Goal: Find specific page/section: Find specific page/section

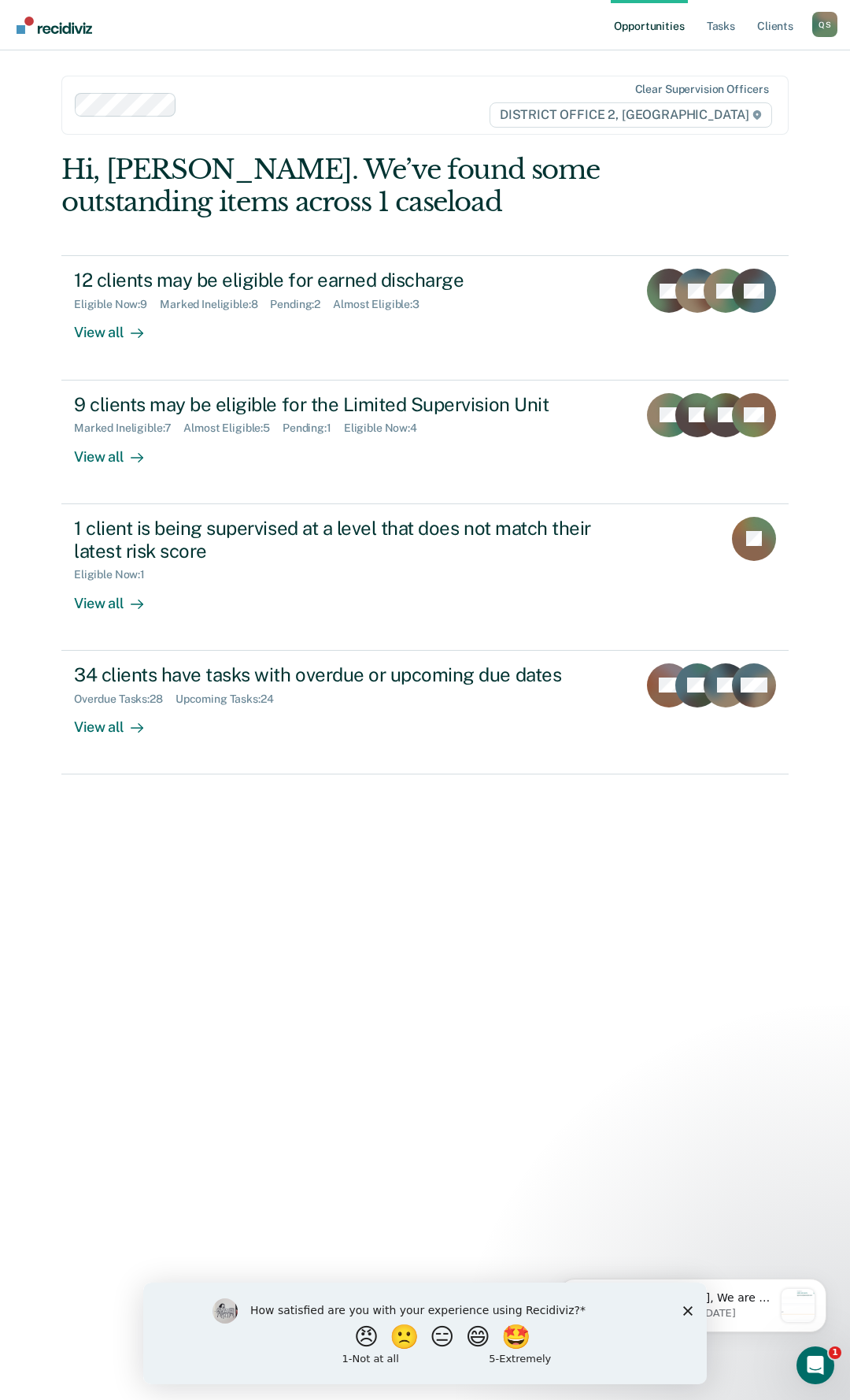
click at [687, 1308] on polygon "Close survey" at bounding box center [688, 1309] width 10 height 10
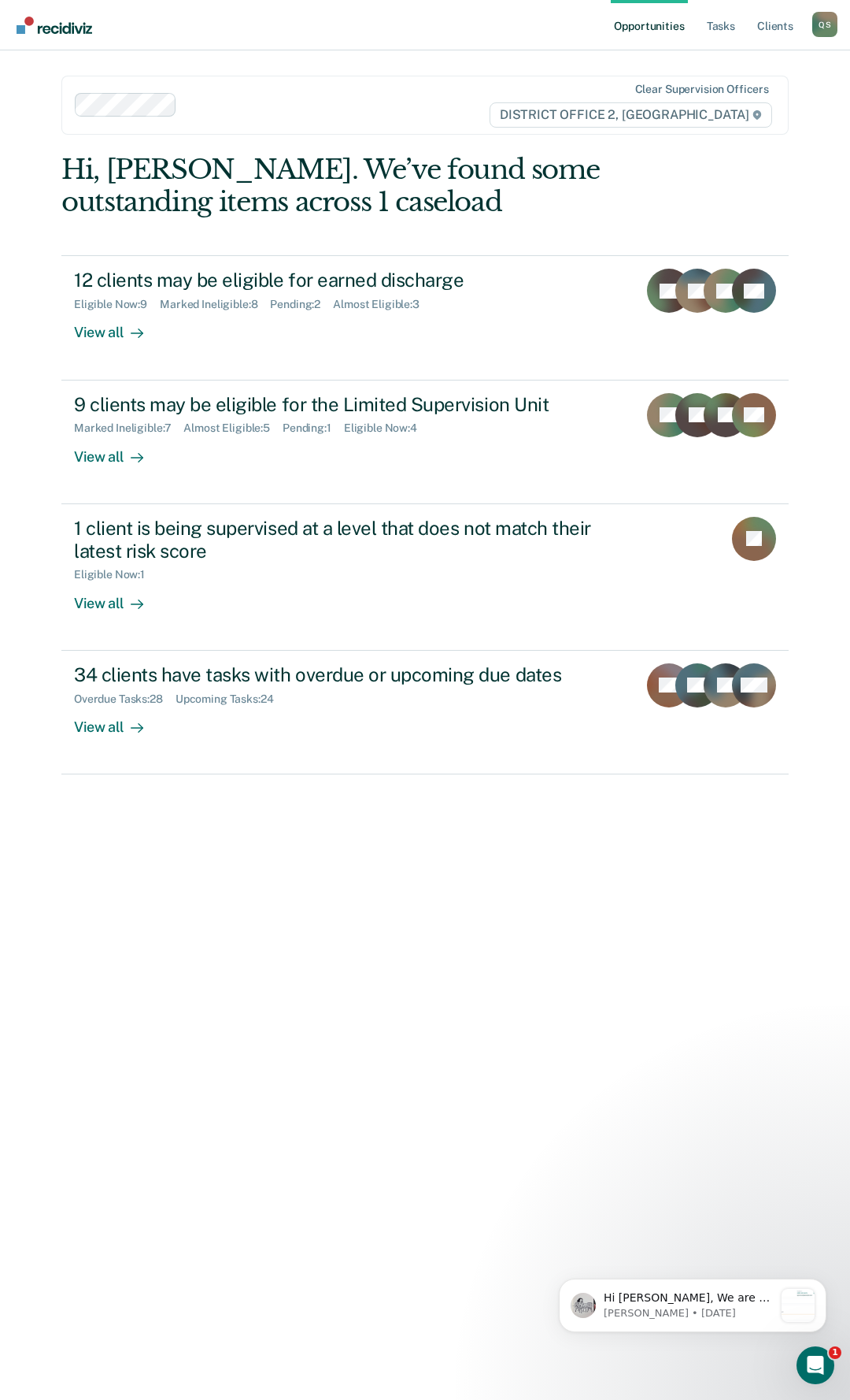
click at [347, 894] on div "Hi, [PERSON_NAME]. We’ve found some outstanding items across 1 caseload 12 clie…" at bounding box center [425, 765] width 727 height 1223
click at [736, 1300] on p "Hi [PERSON_NAME], We are so excited to announce a brand new feature: AI case no…" at bounding box center [688, 1298] width 170 height 16
click at [815, 1354] on icon "Open Intercom Messenger" at bounding box center [814, 1363] width 26 height 26
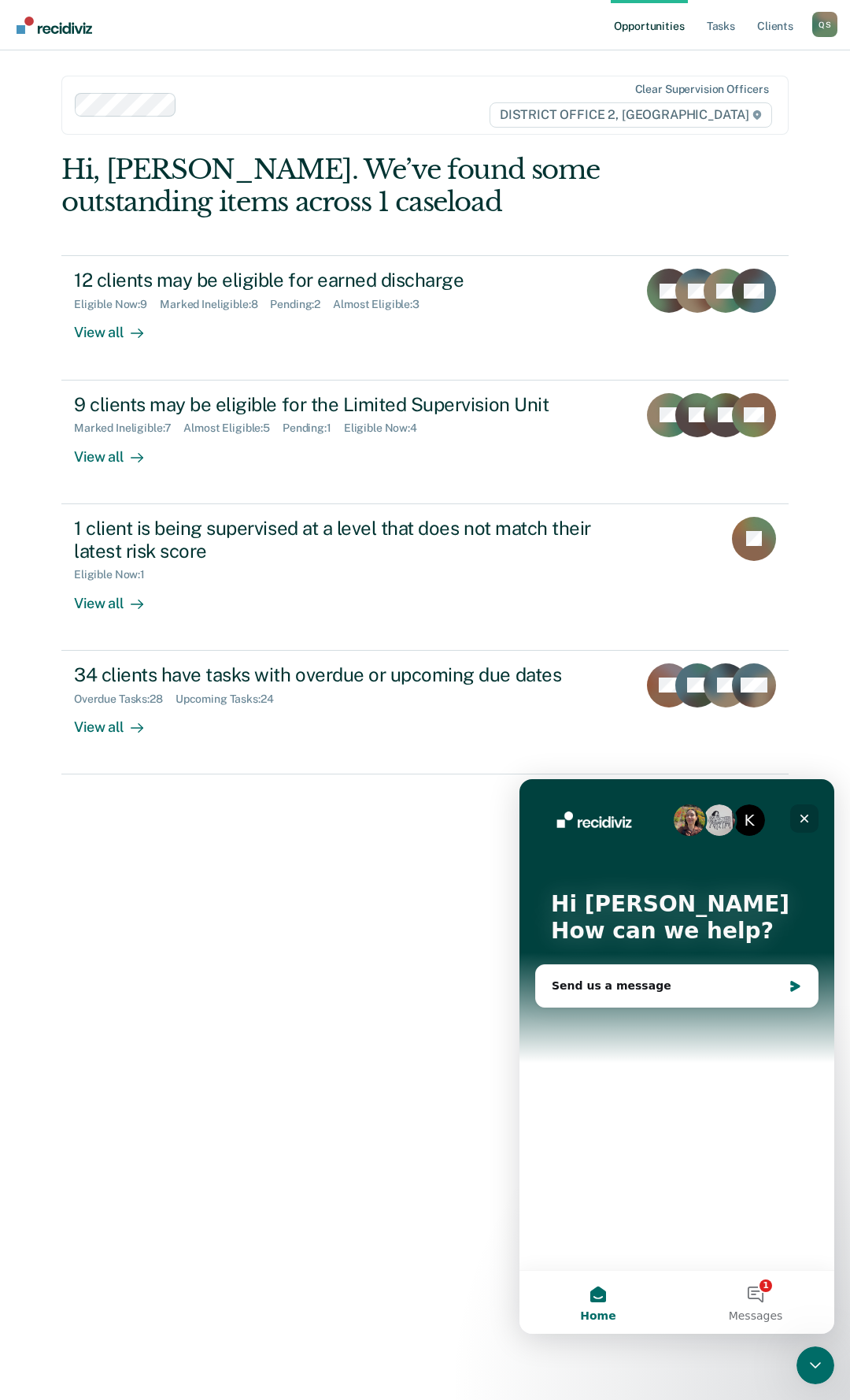
click at [797, 812] on div "Close" at bounding box center [804, 818] width 29 height 29
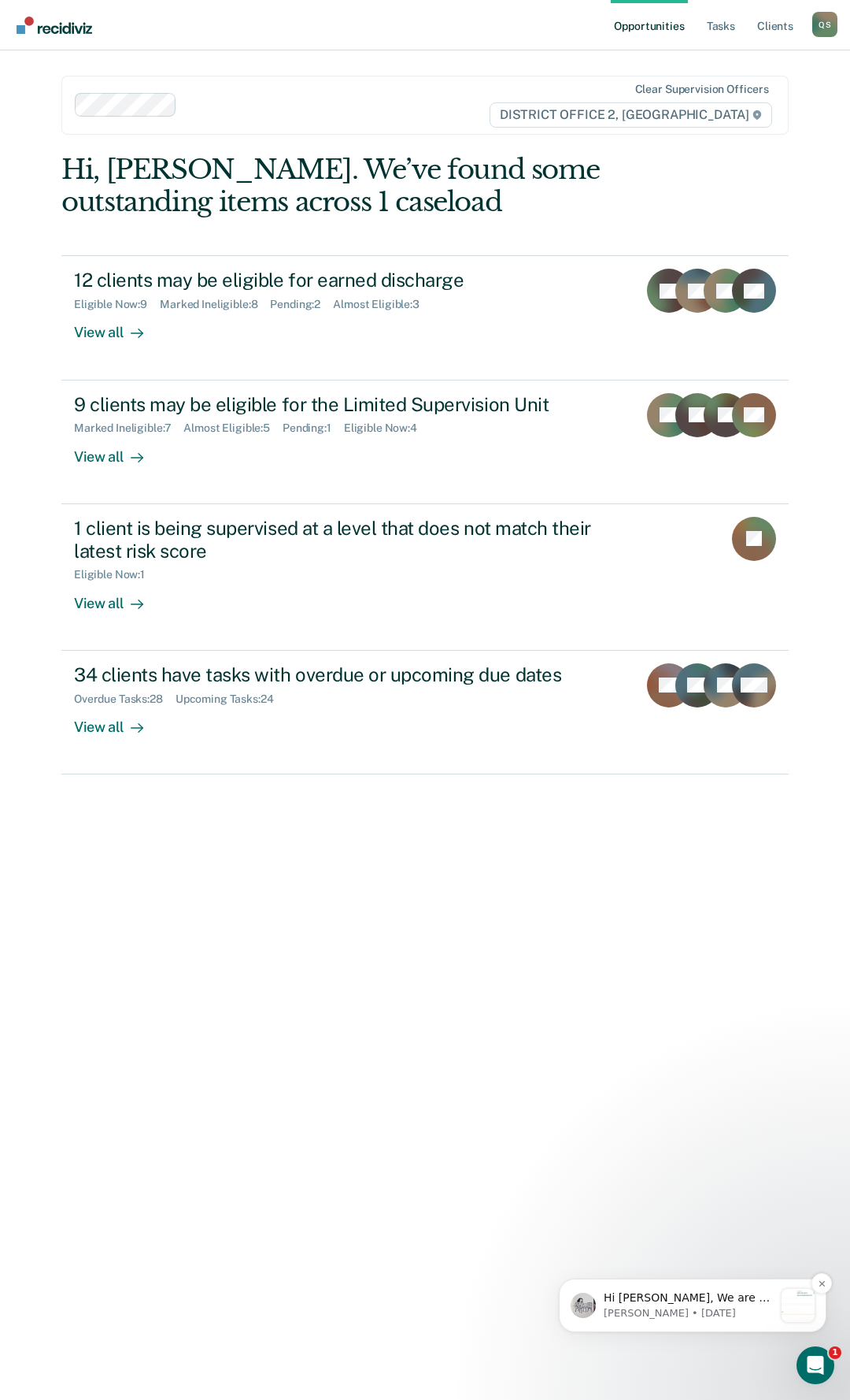
click at [644, 1302] on p "Hi [PERSON_NAME], We are so excited to announce a brand new feature: AI case no…" at bounding box center [688, 1298] width 170 height 16
click at [801, 1360] on div "Open Intercom Messenger" at bounding box center [813, 1363] width 52 height 52
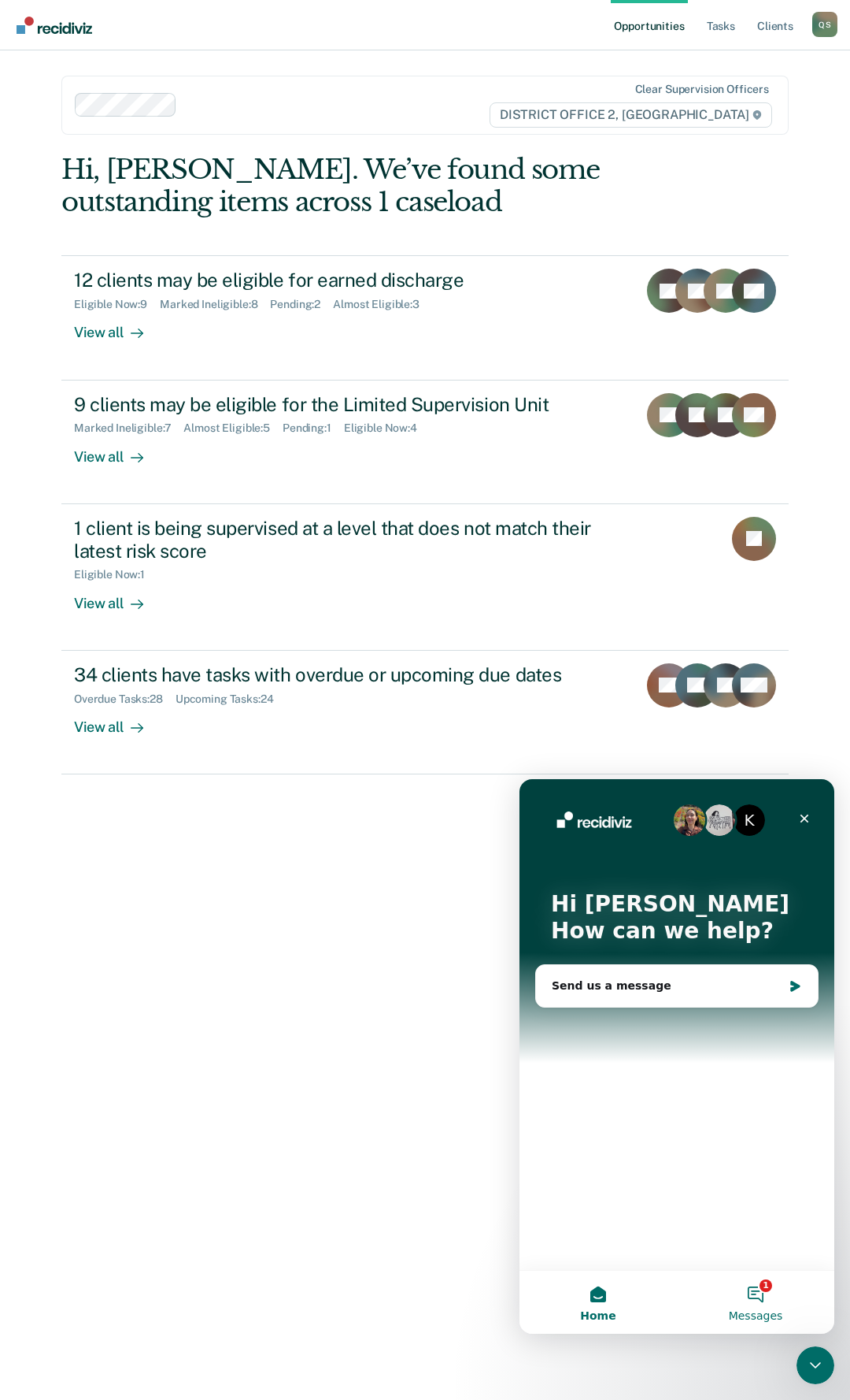
click at [758, 1287] on button "1 Messages" at bounding box center [756, 1301] width 157 height 63
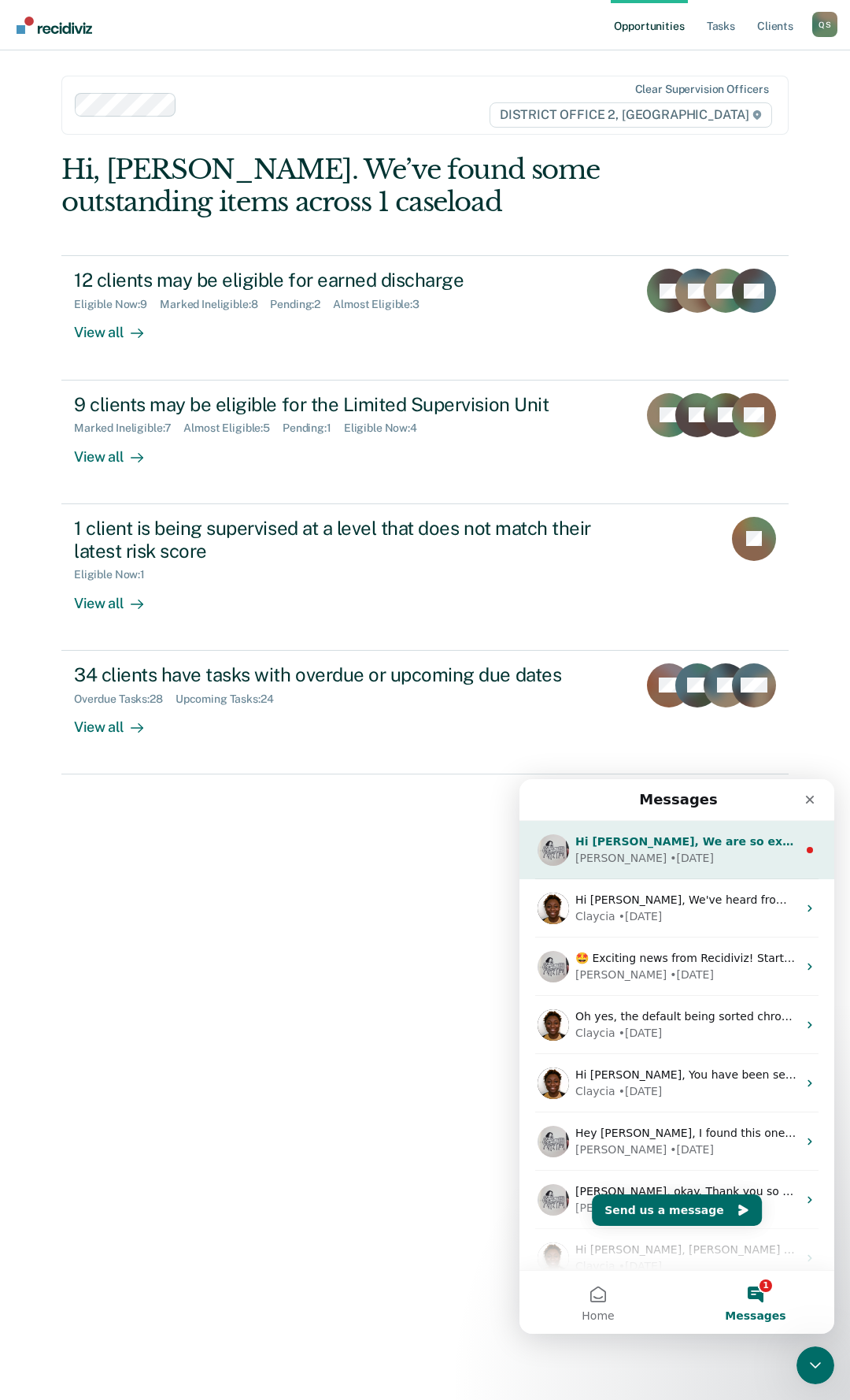
click at [670, 853] on div "• [DATE]" at bounding box center [692, 857] width 44 height 16
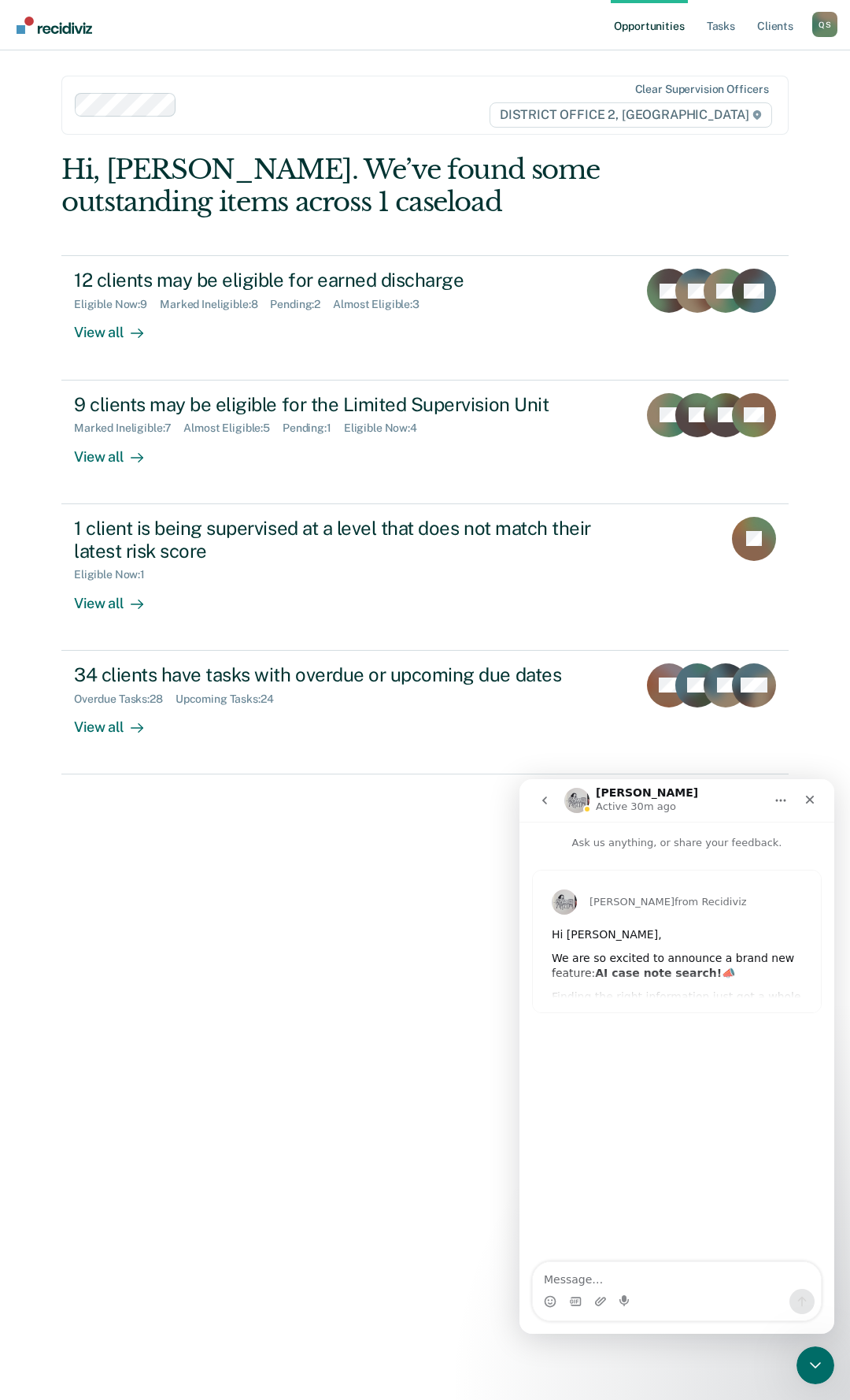
click at [487, 920] on div "Hi, [PERSON_NAME]. We’ve found some outstanding items across 1 caseload 12 clie…" at bounding box center [425, 765] width 727 height 1223
click at [812, 802] on icon "Close" at bounding box center [810, 800] width 9 height 9
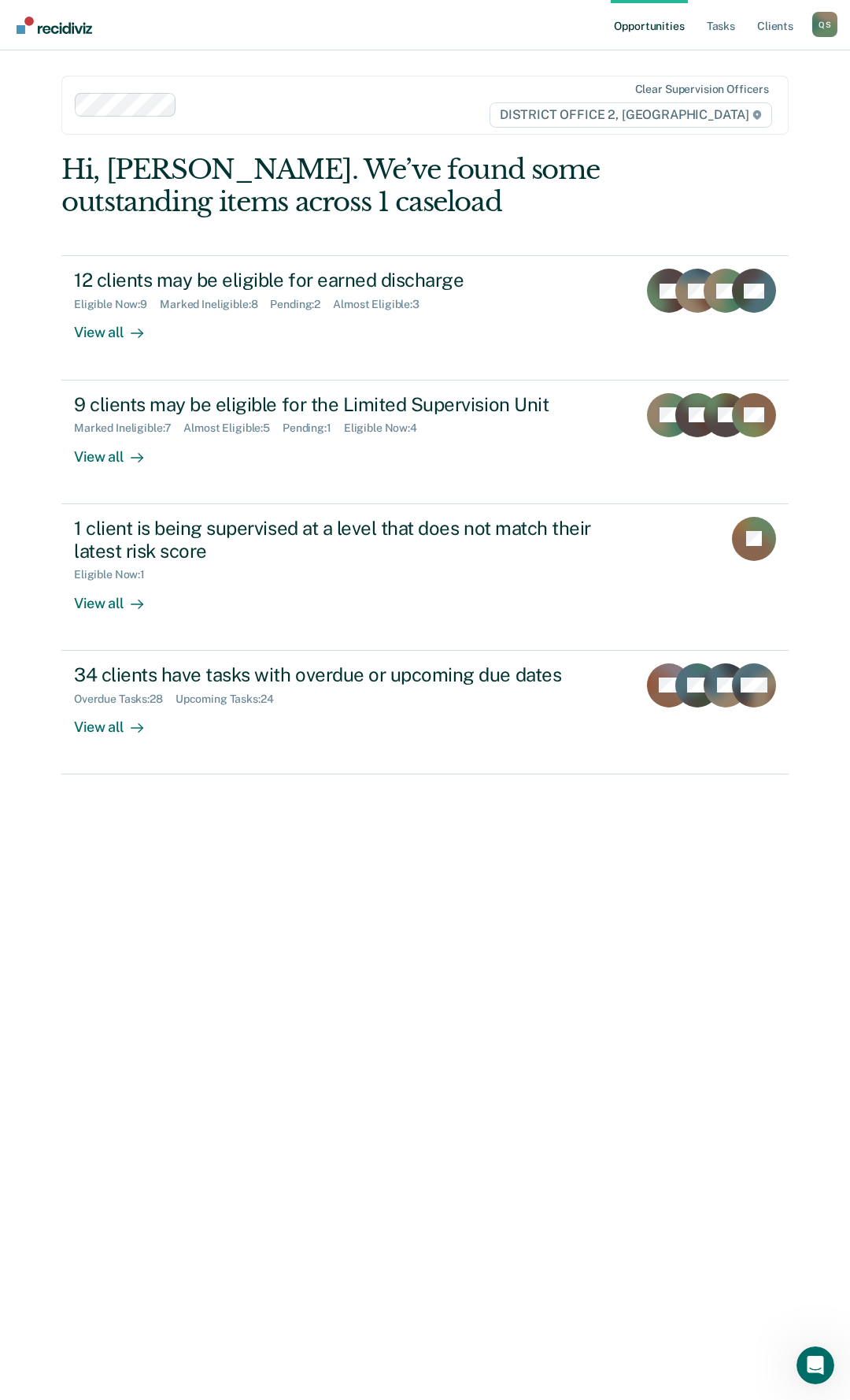
drag, startPoint x: 422, startPoint y: 821, endPoint x: 433, endPoint y: 821, distance: 11.0
click at [433, 821] on div "Hi, [PERSON_NAME]. We’ve found some outstanding items across 1 caseload 12 clie…" at bounding box center [425, 765] width 727 height 1223
click at [752, 21] on ul "Opportunities Tasks Client s" at bounding box center [711, 25] width 201 height 50
click at [729, 23] on link "Tasks" at bounding box center [721, 25] width 35 height 50
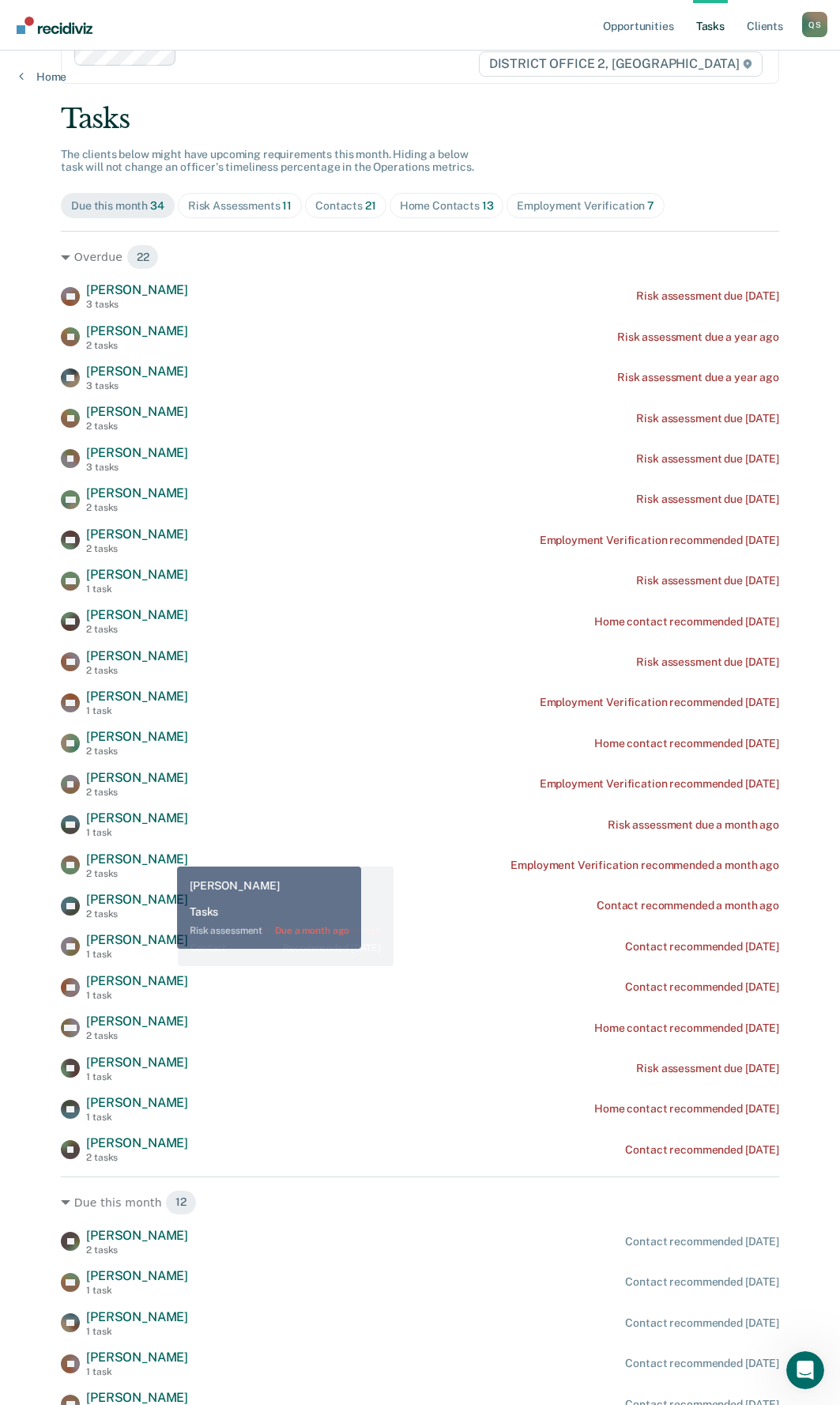
scroll to position [79, 0]
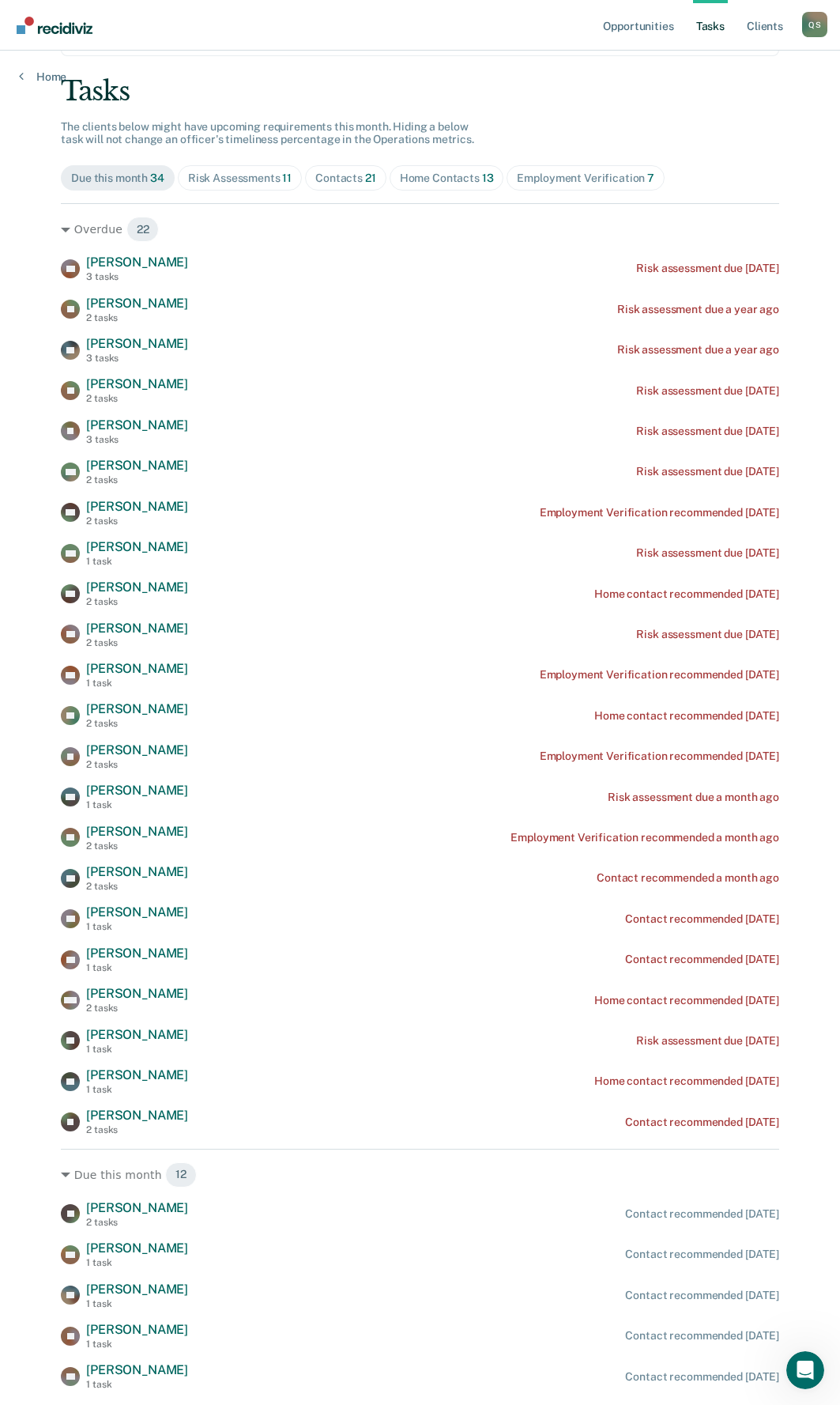
click at [234, 179] on div "Risk Assessments 11" at bounding box center [239, 178] width 103 height 13
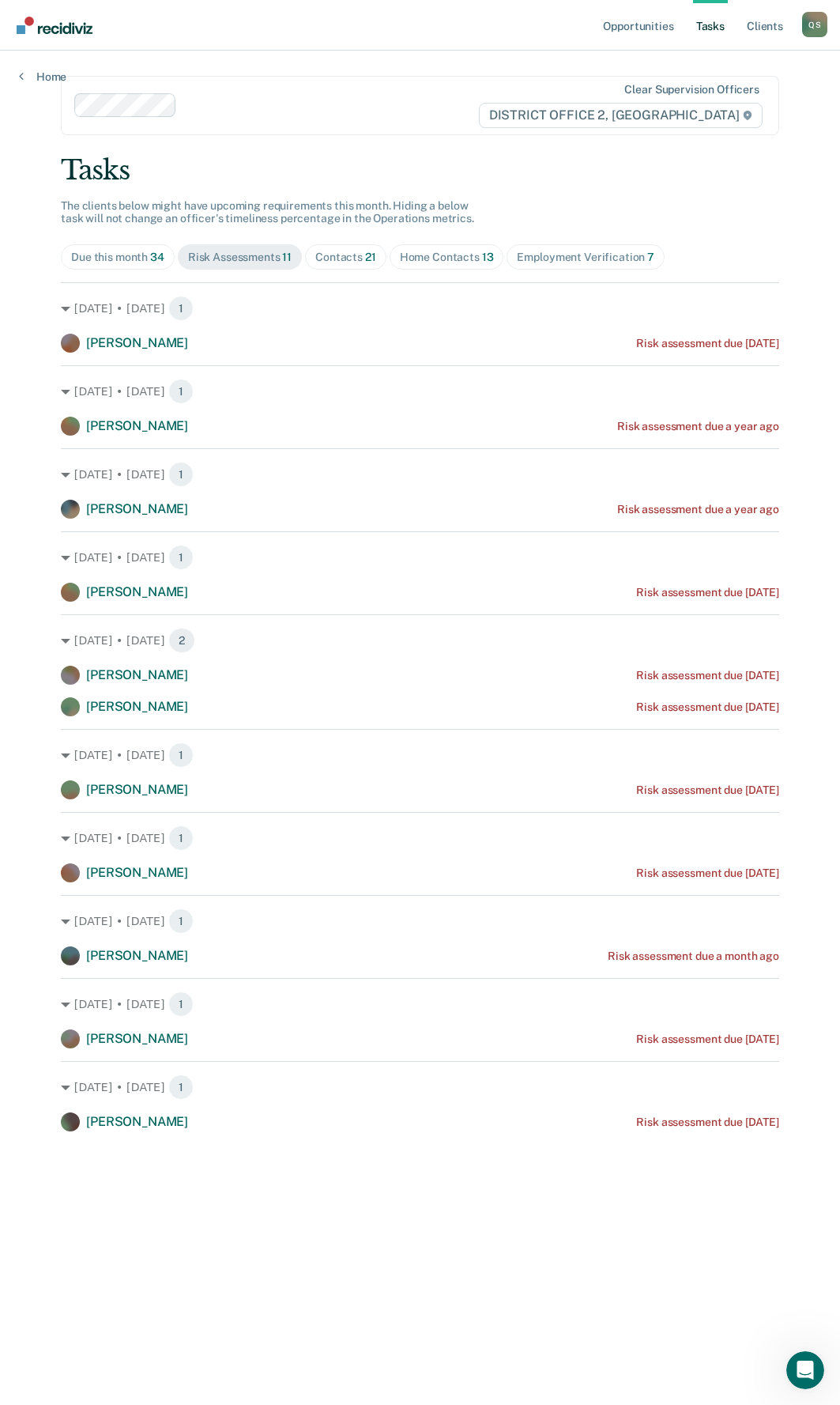
scroll to position [0, 0]
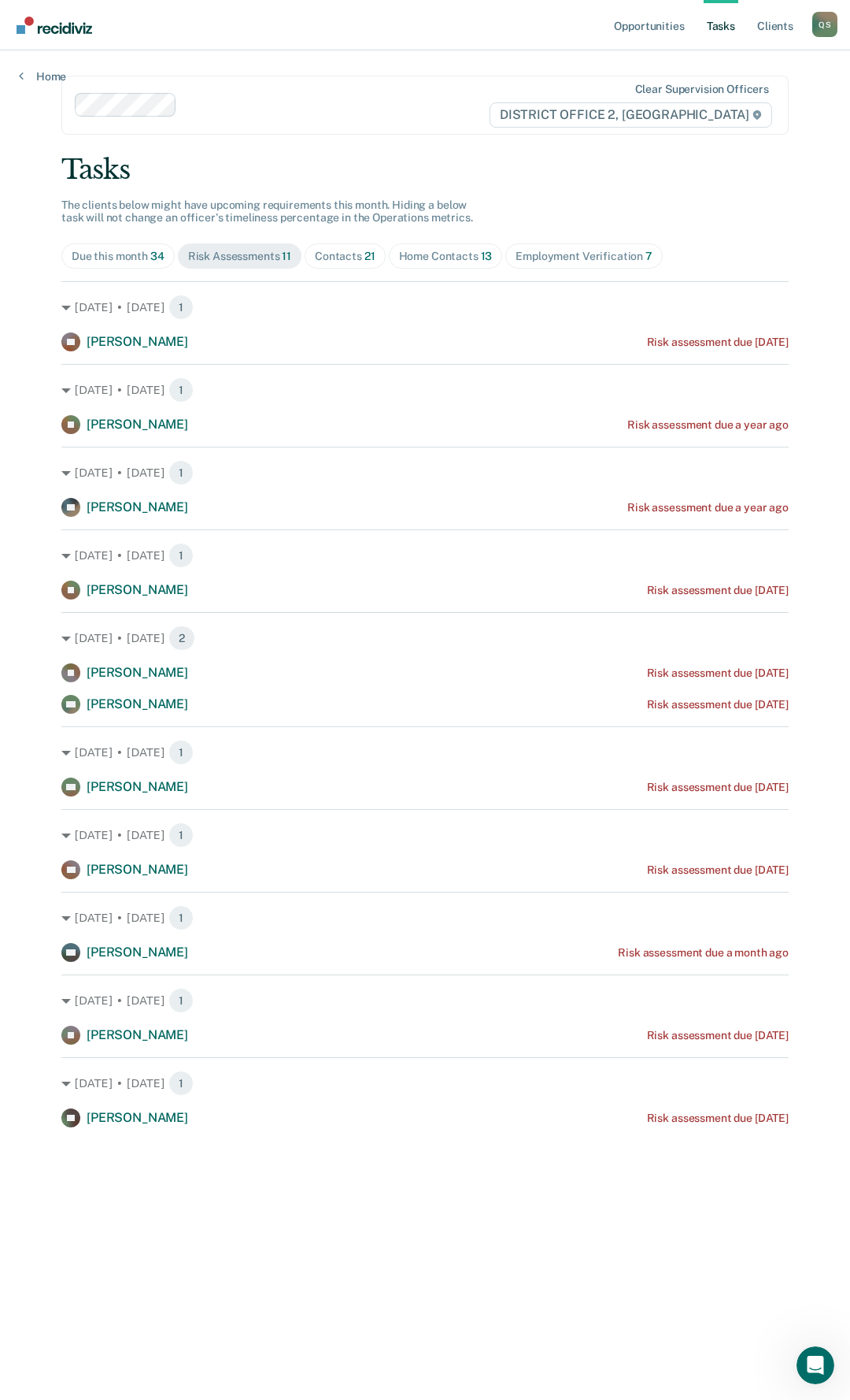
click at [352, 254] on div "Contacts 21" at bounding box center [346, 256] width 60 height 13
